Goal: Download file/media

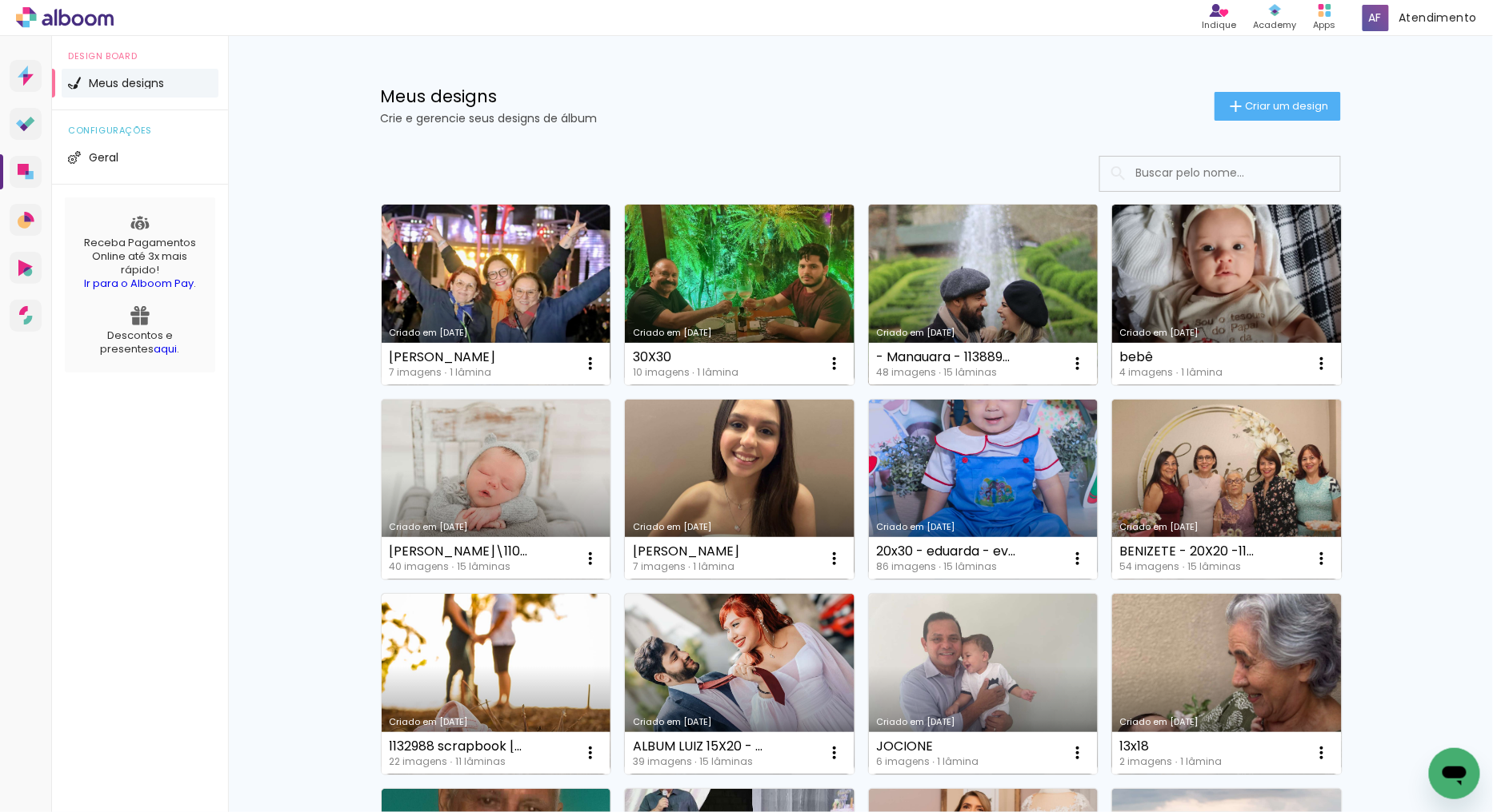
click at [955, 260] on link "Criado em [DATE]" at bounding box center [983, 295] width 230 height 181
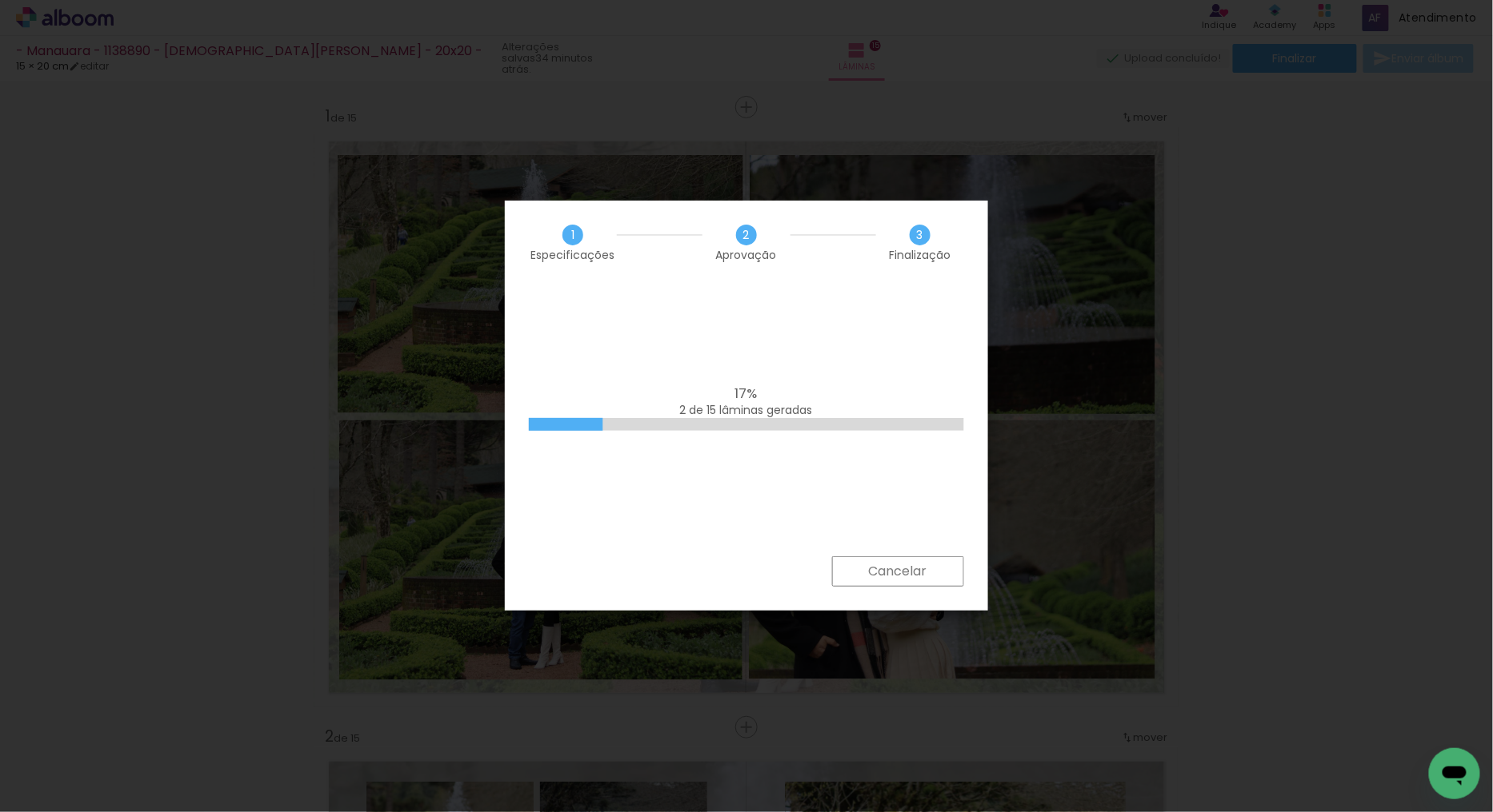
scroll to position [0, 2942]
